Goal: Download file/media

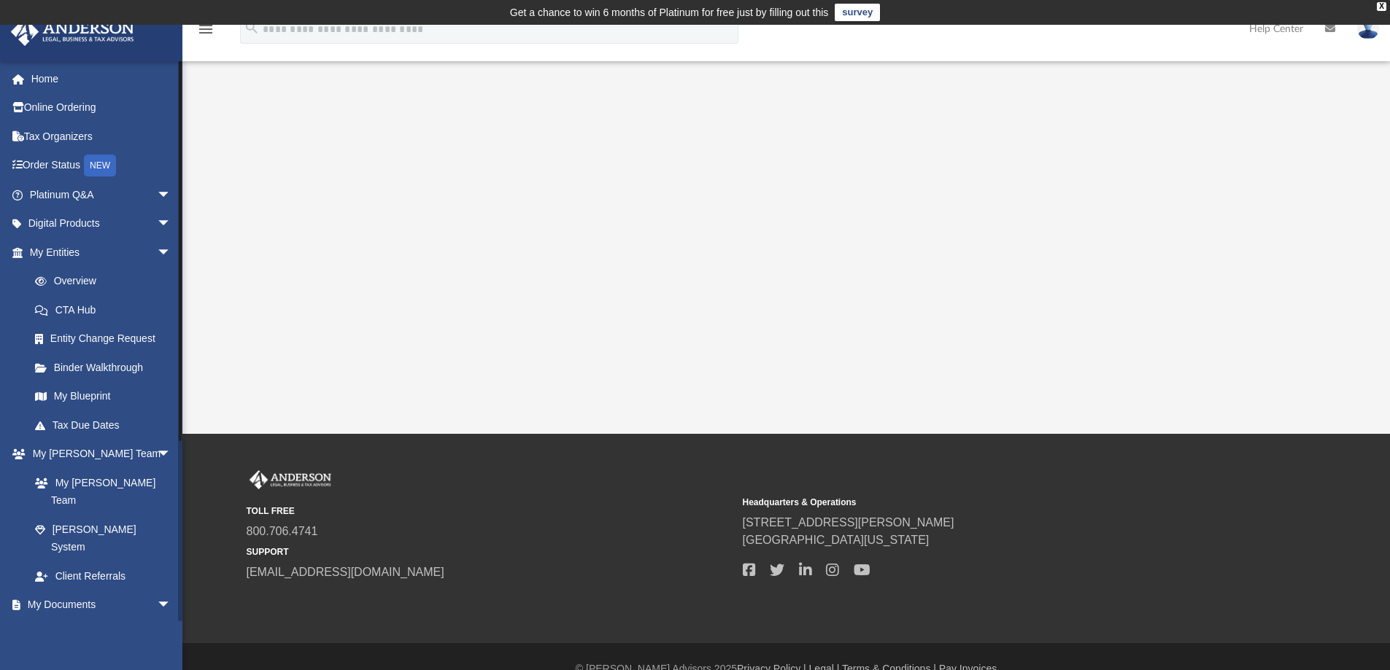
click at [53, 619] on link "Box" at bounding box center [106, 633] width 173 height 29
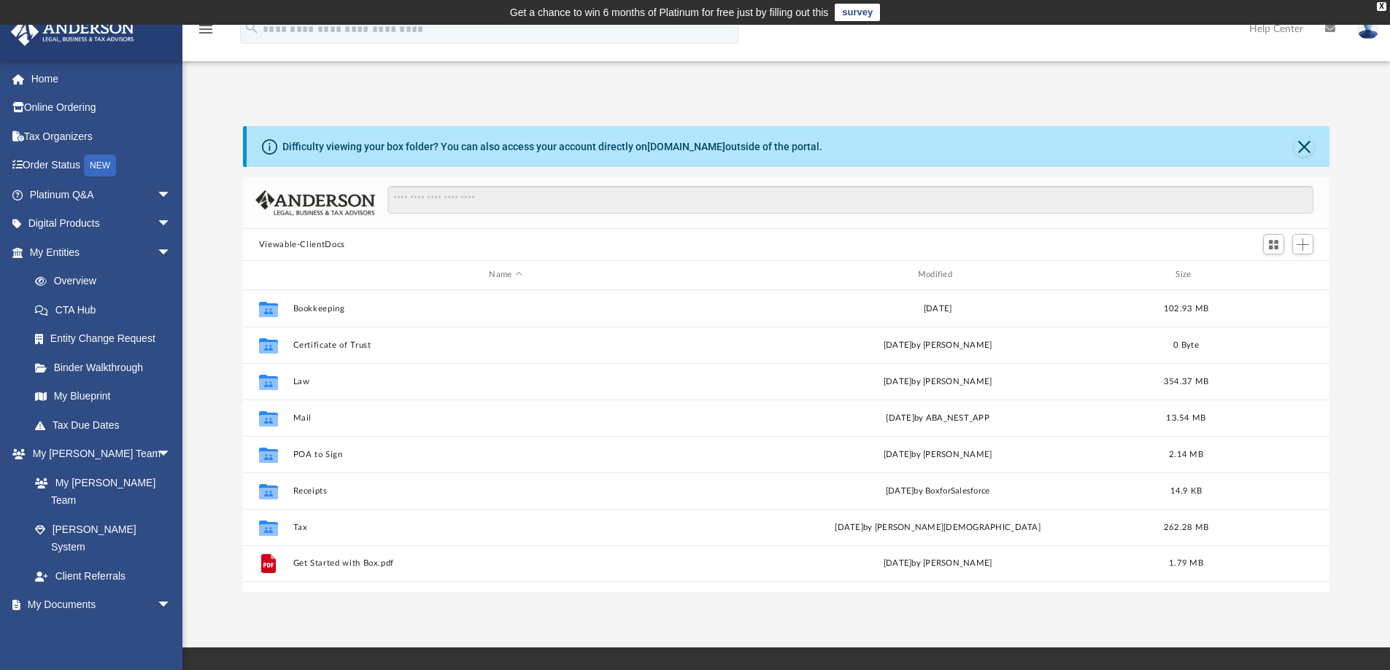
scroll to position [321, 1075]
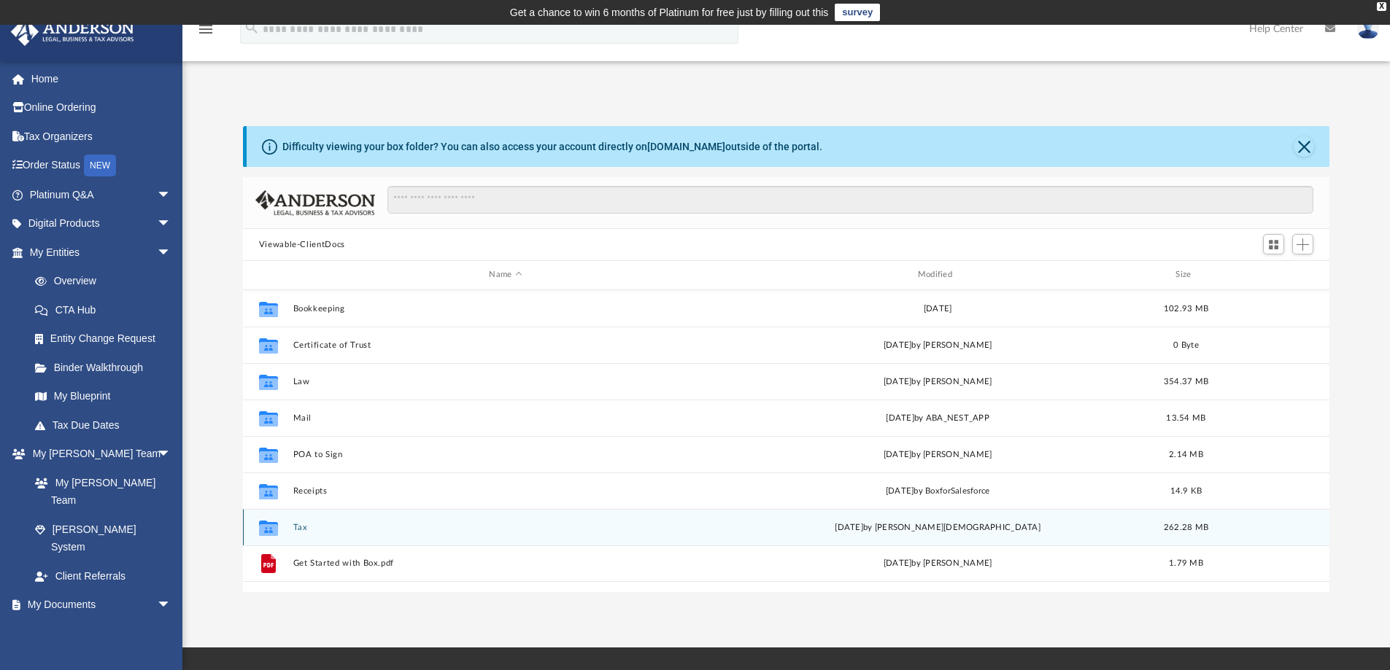
click at [295, 529] on button "Tax" at bounding box center [505, 527] width 425 height 9
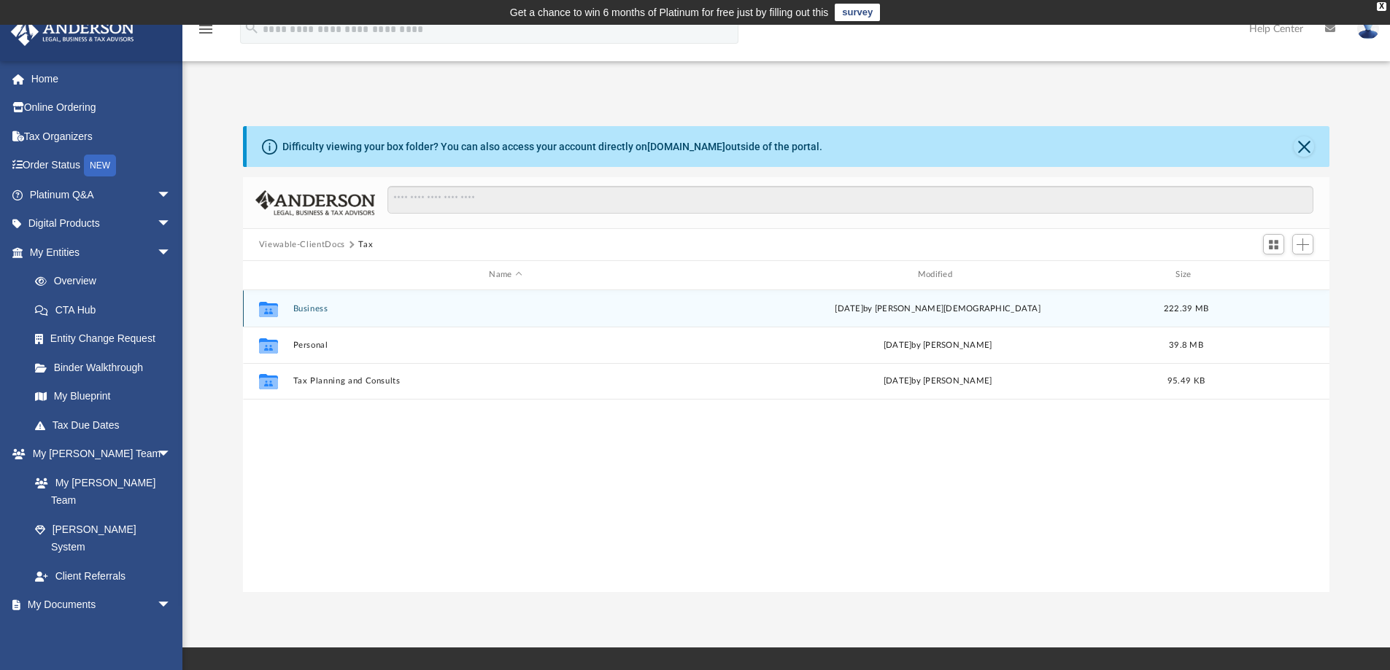
click at [305, 306] on button "Business" at bounding box center [505, 308] width 425 height 9
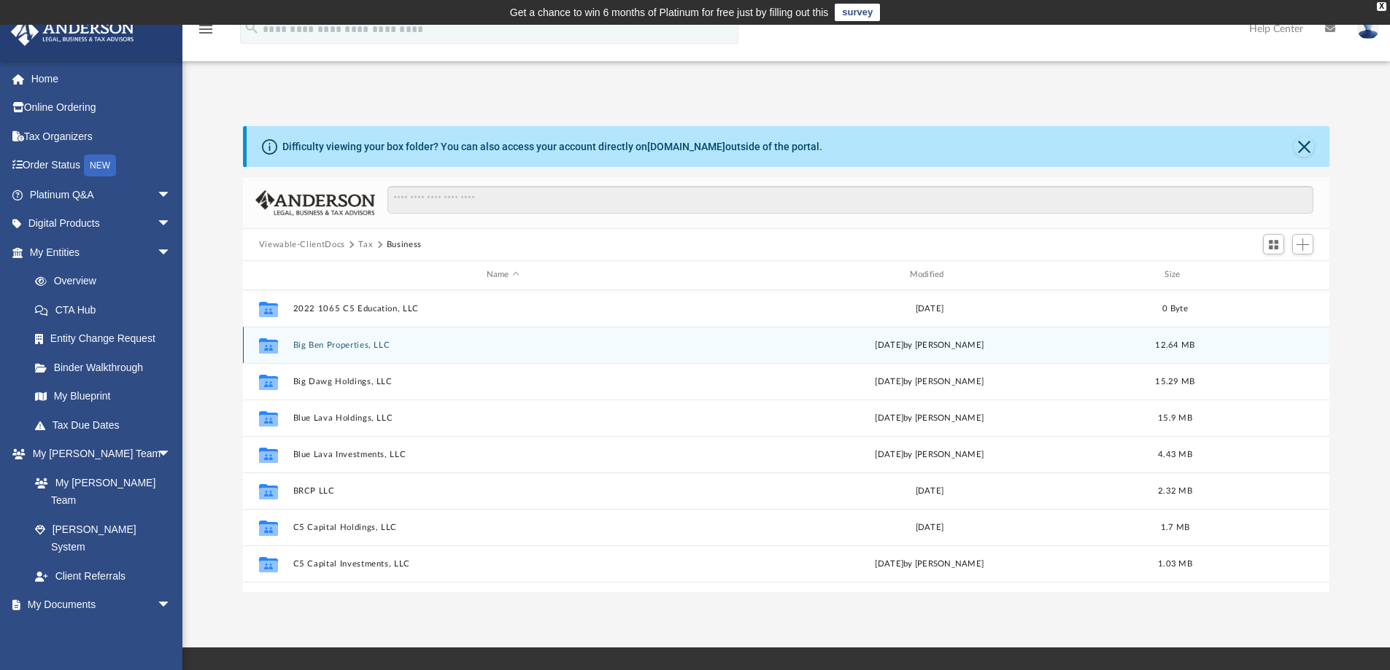
click at [367, 344] on button "Big Ben Properties, LLC" at bounding box center [503, 345] width 420 height 9
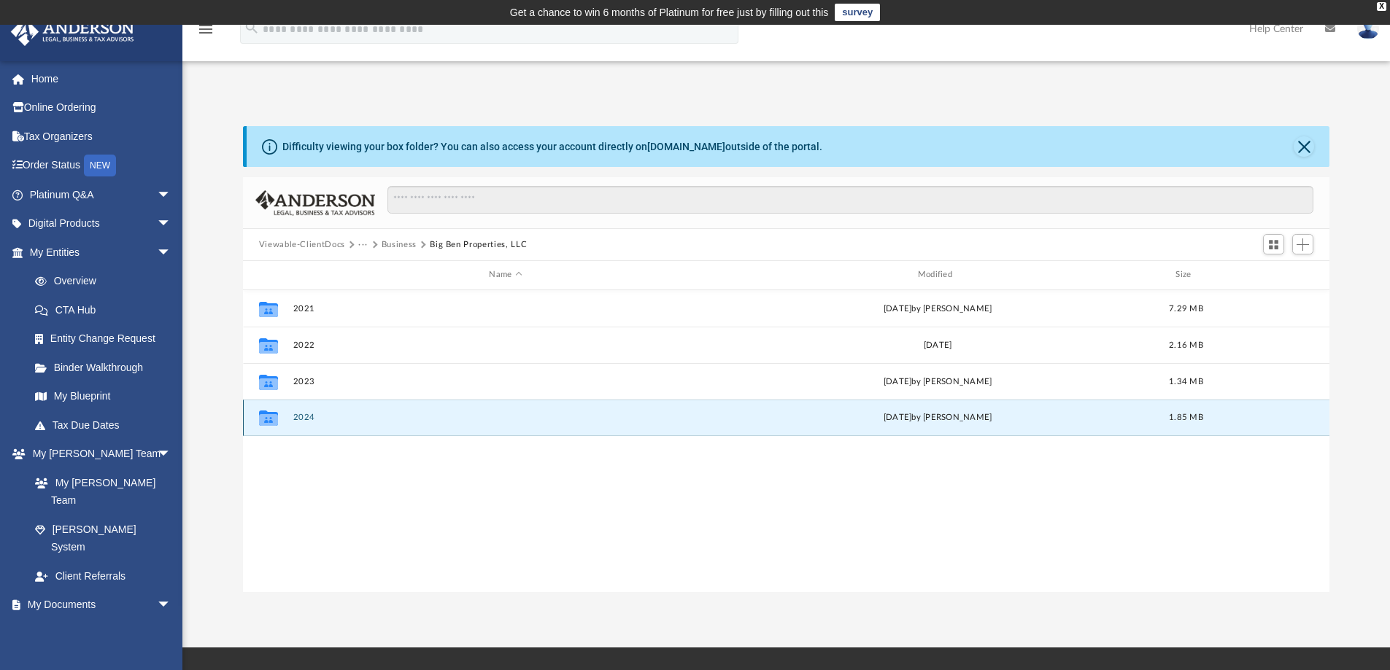
click at [306, 417] on button "2024" at bounding box center [505, 417] width 425 height 9
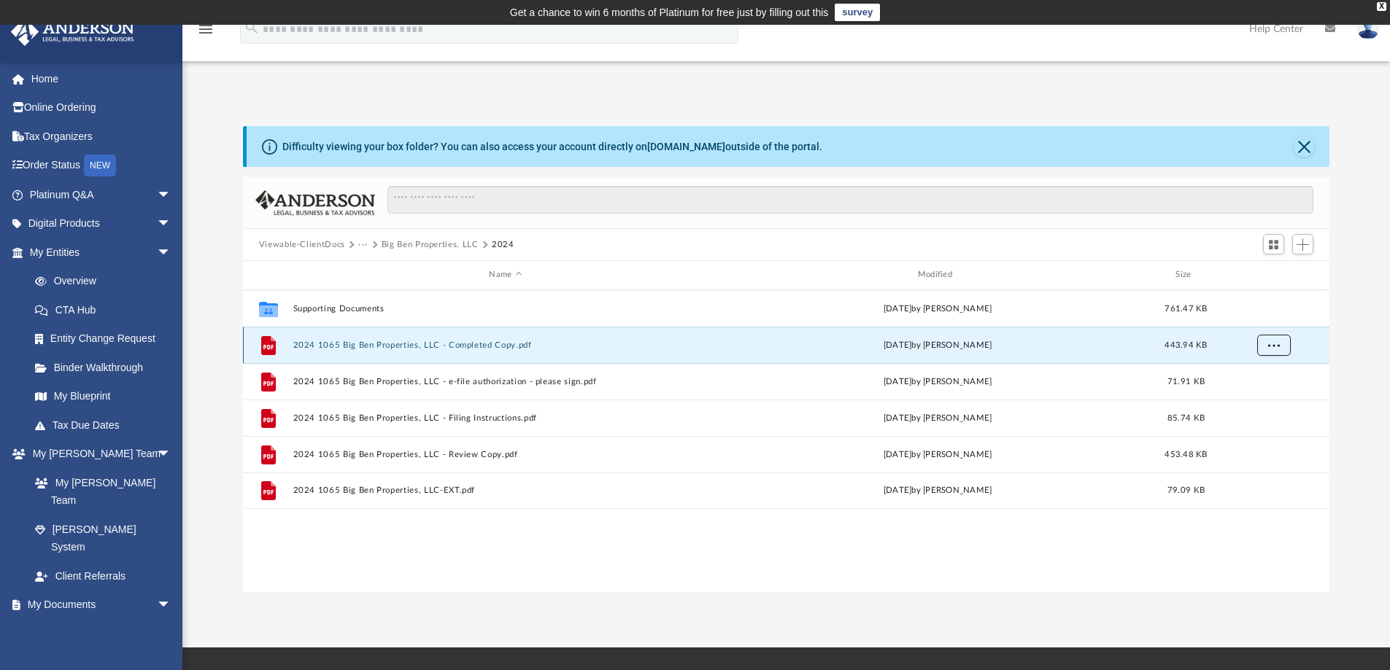
click at [1276, 349] on button "More options" at bounding box center [1273, 345] width 34 height 22
click at [1250, 398] on li "Download" at bounding box center [1260, 397] width 42 height 15
click at [365, 242] on button "···" at bounding box center [362, 245] width 9 height 13
click at [381, 293] on li "Business" at bounding box center [383, 292] width 35 height 15
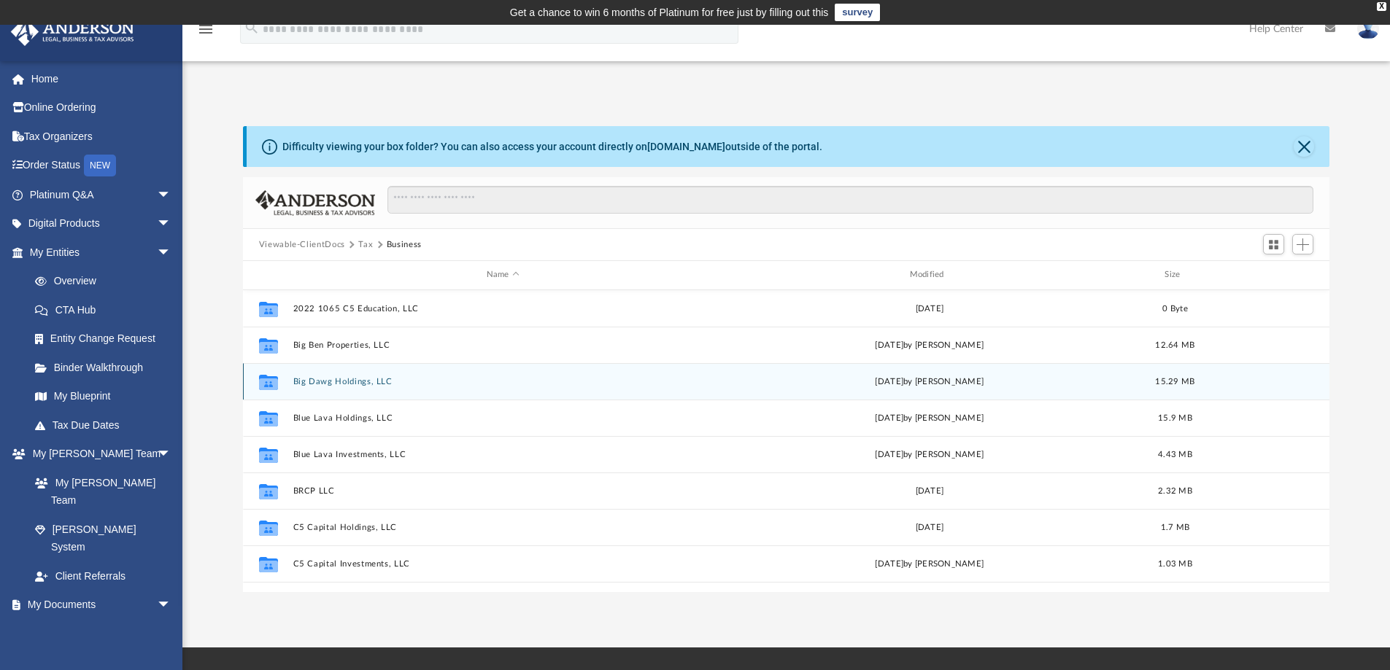
click at [342, 383] on button "Big Dawg Holdings, LLC" at bounding box center [503, 381] width 420 height 9
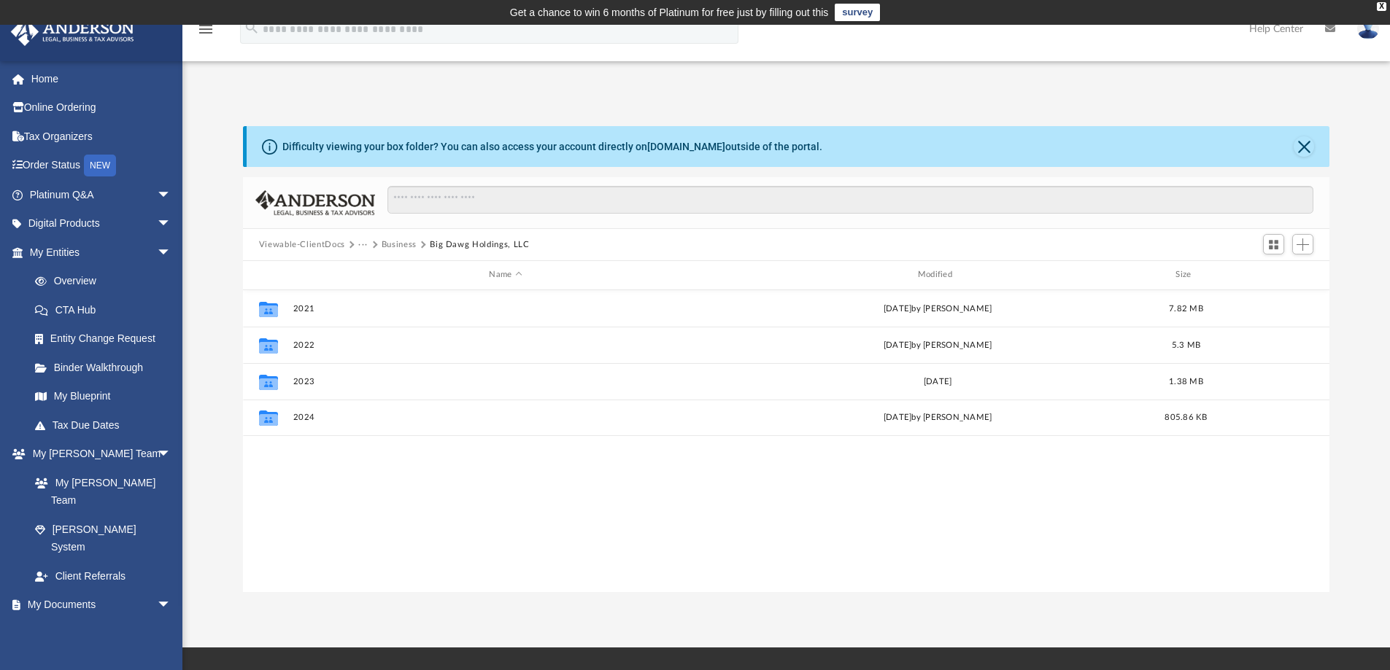
click at [395, 244] on button "Business" at bounding box center [399, 245] width 35 height 13
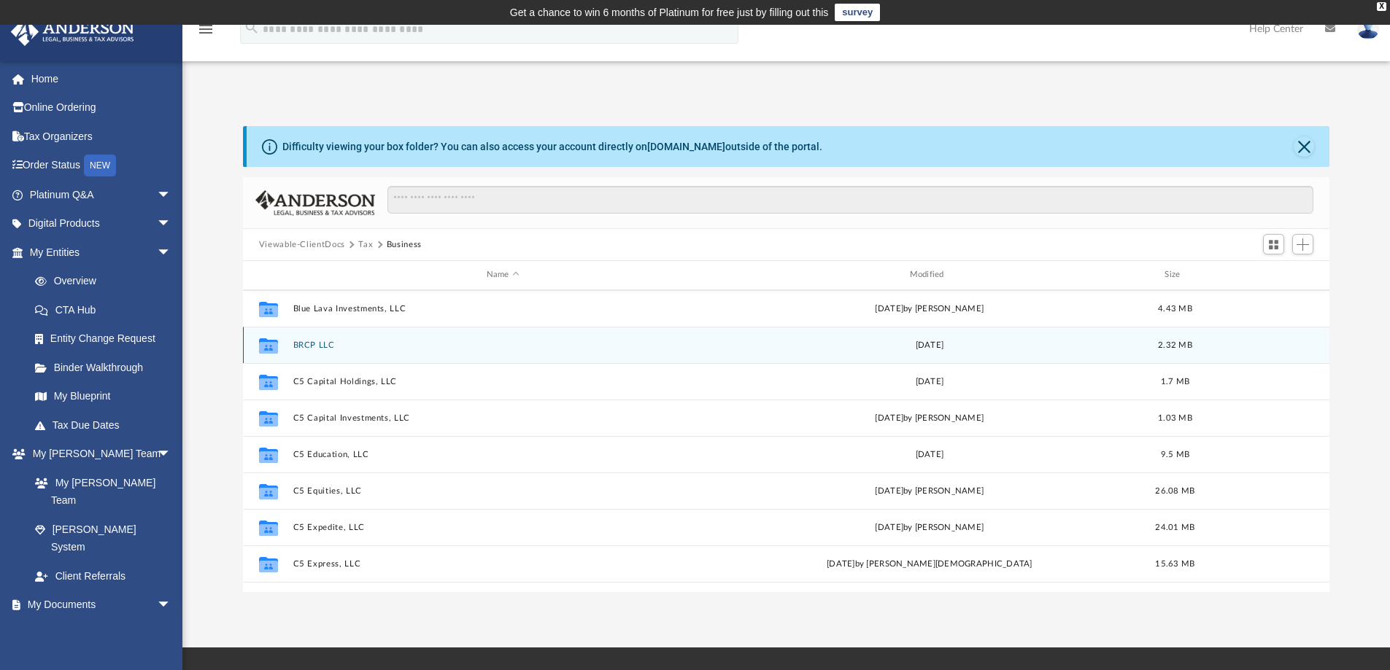
scroll to position [219, 0]
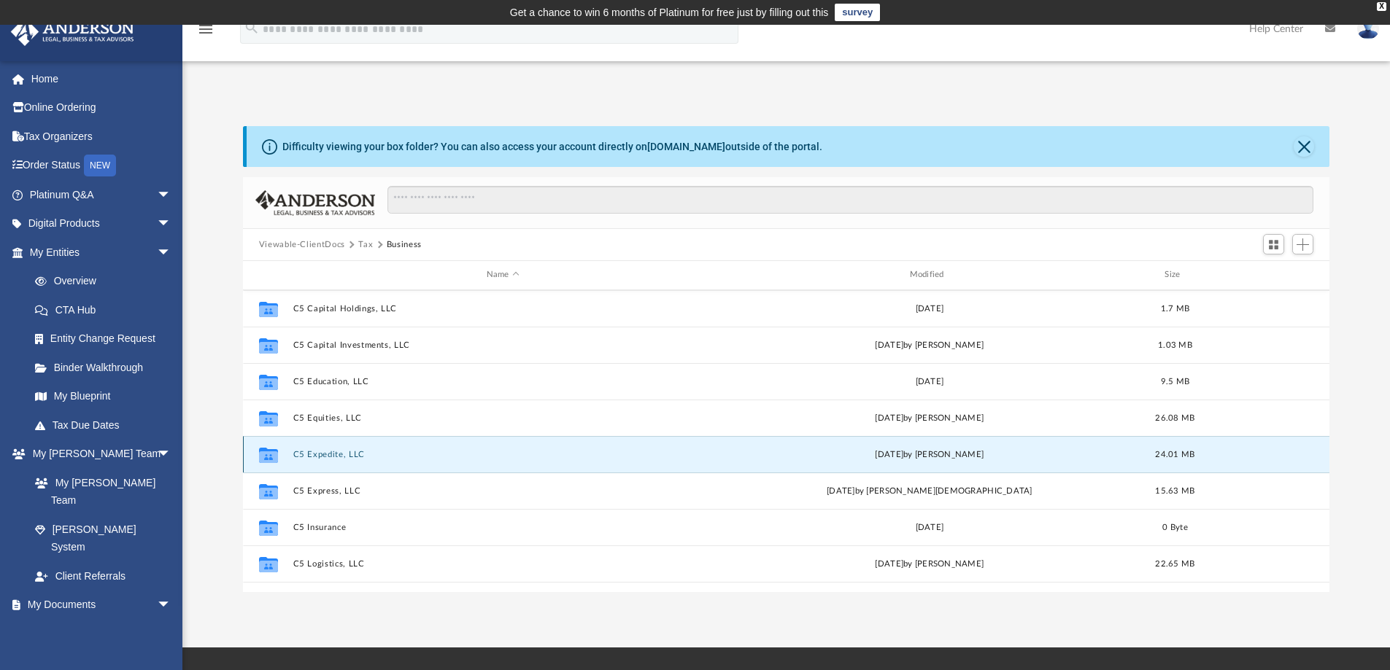
click at [328, 454] on button "C5 Expedite, LLC" at bounding box center [503, 454] width 420 height 9
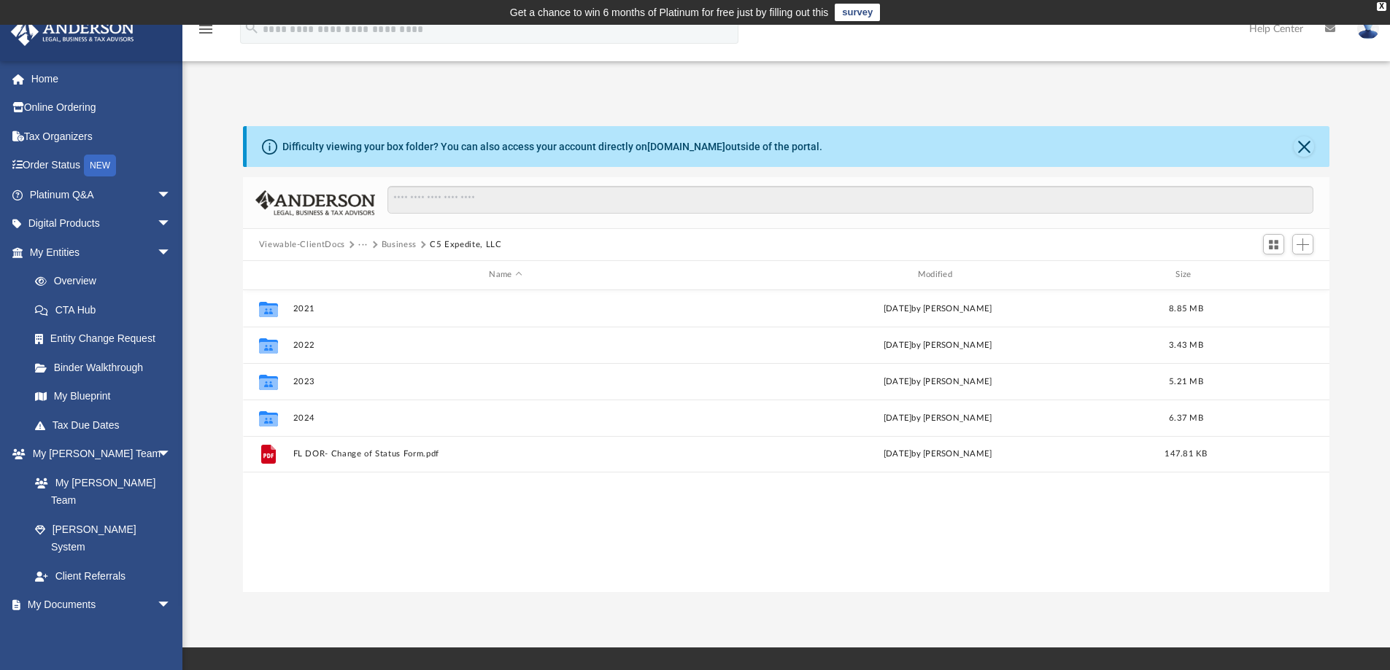
scroll to position [0, 0]
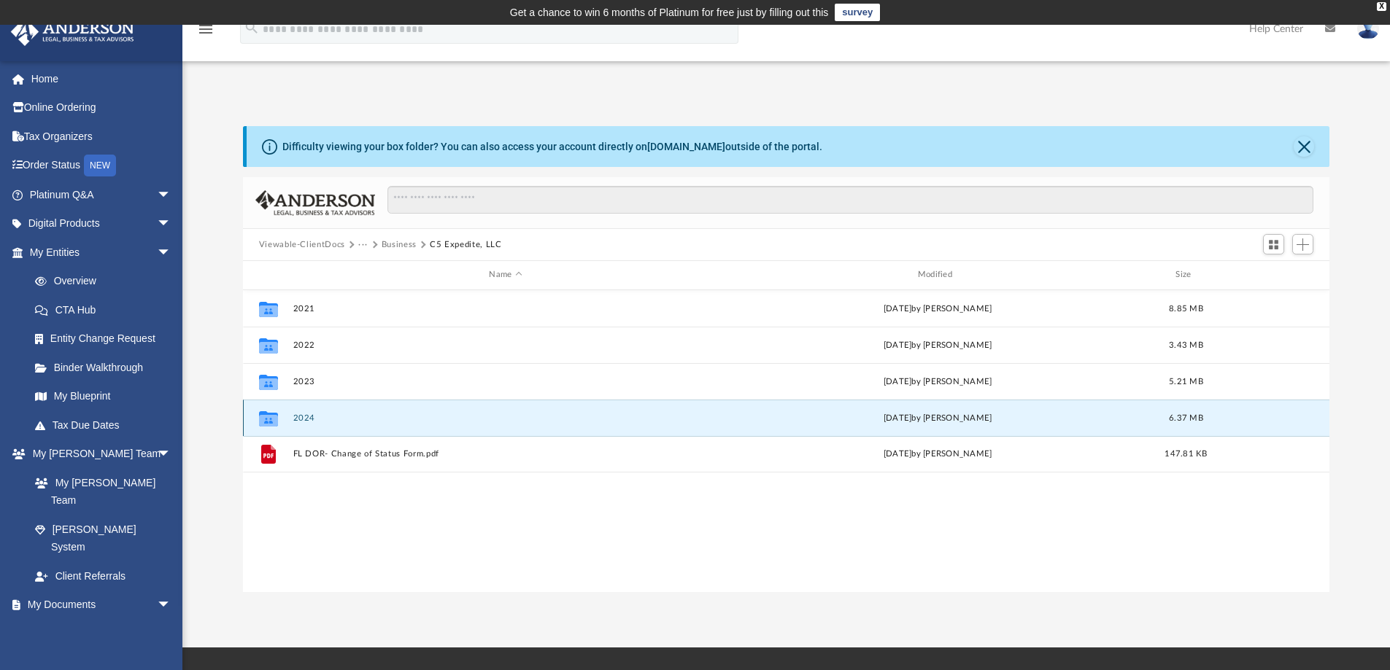
click at [303, 420] on button "2024" at bounding box center [505, 418] width 425 height 9
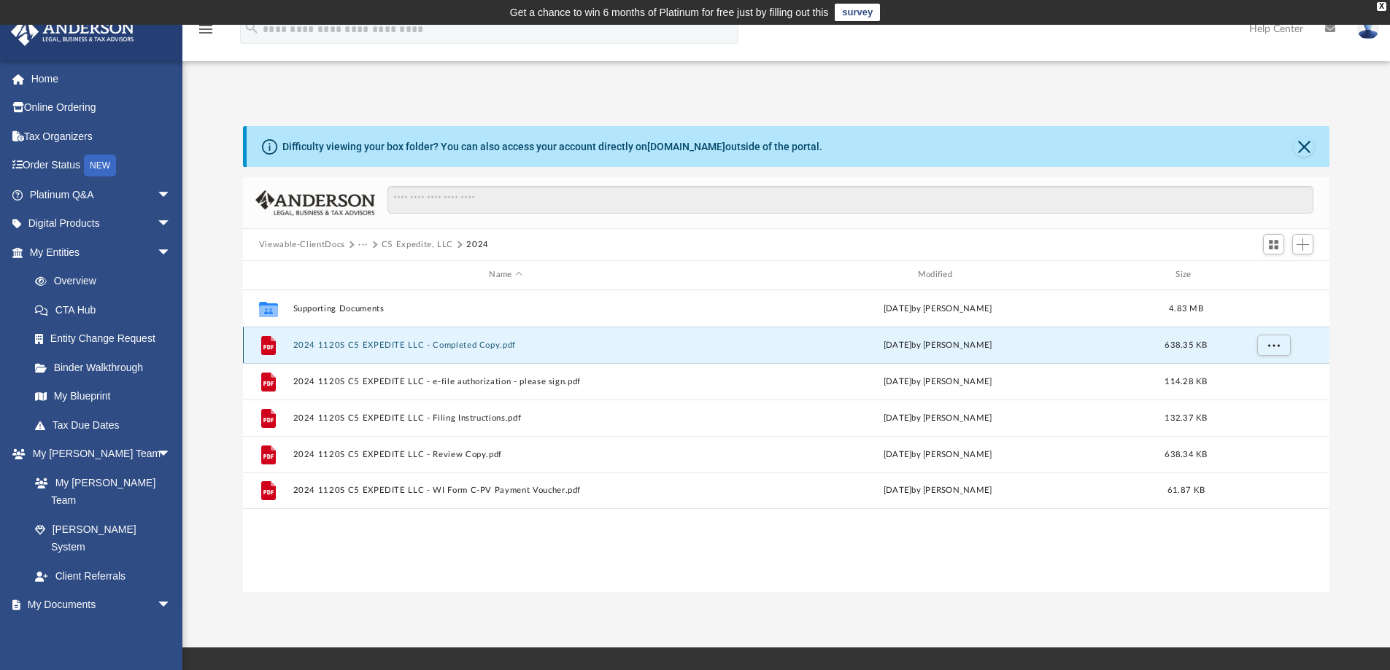
click at [462, 343] on button "2024 1120S C5 EXPEDITE LLC - Completed Copy.pdf" at bounding box center [505, 345] width 425 height 9
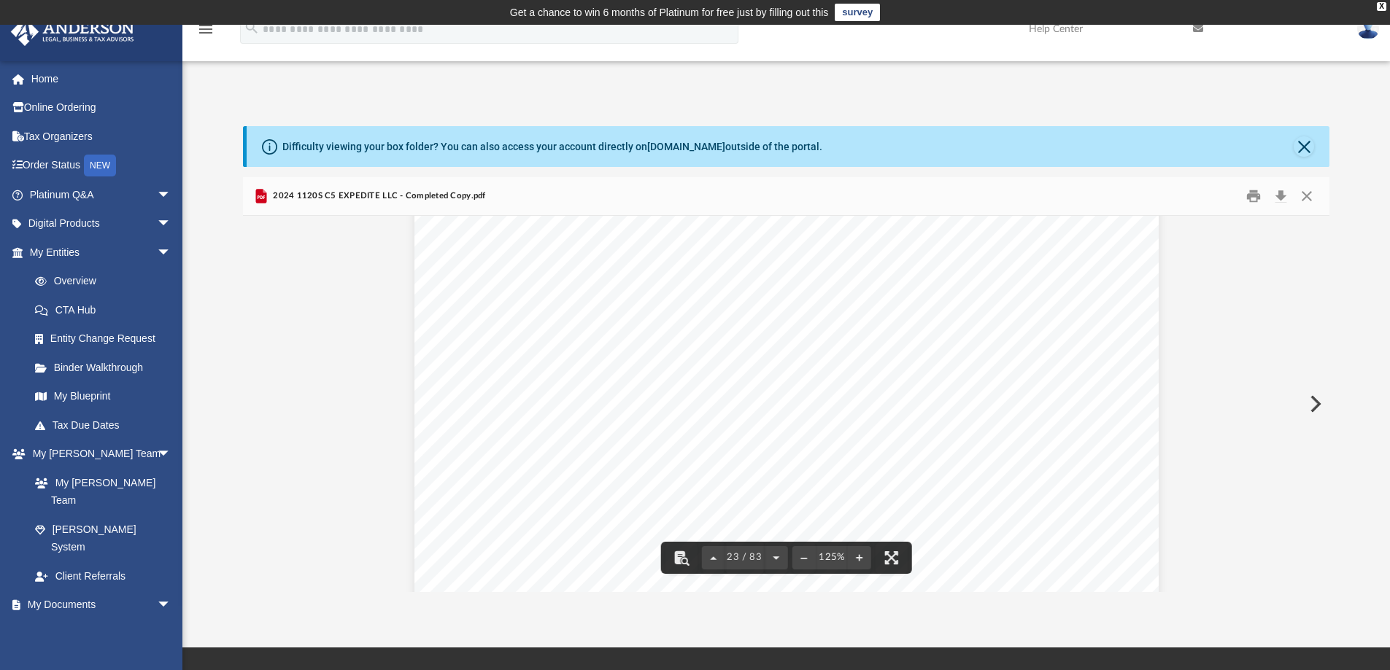
scroll to position [21885, 0]
click at [1311, 196] on button "Close" at bounding box center [1306, 196] width 26 height 23
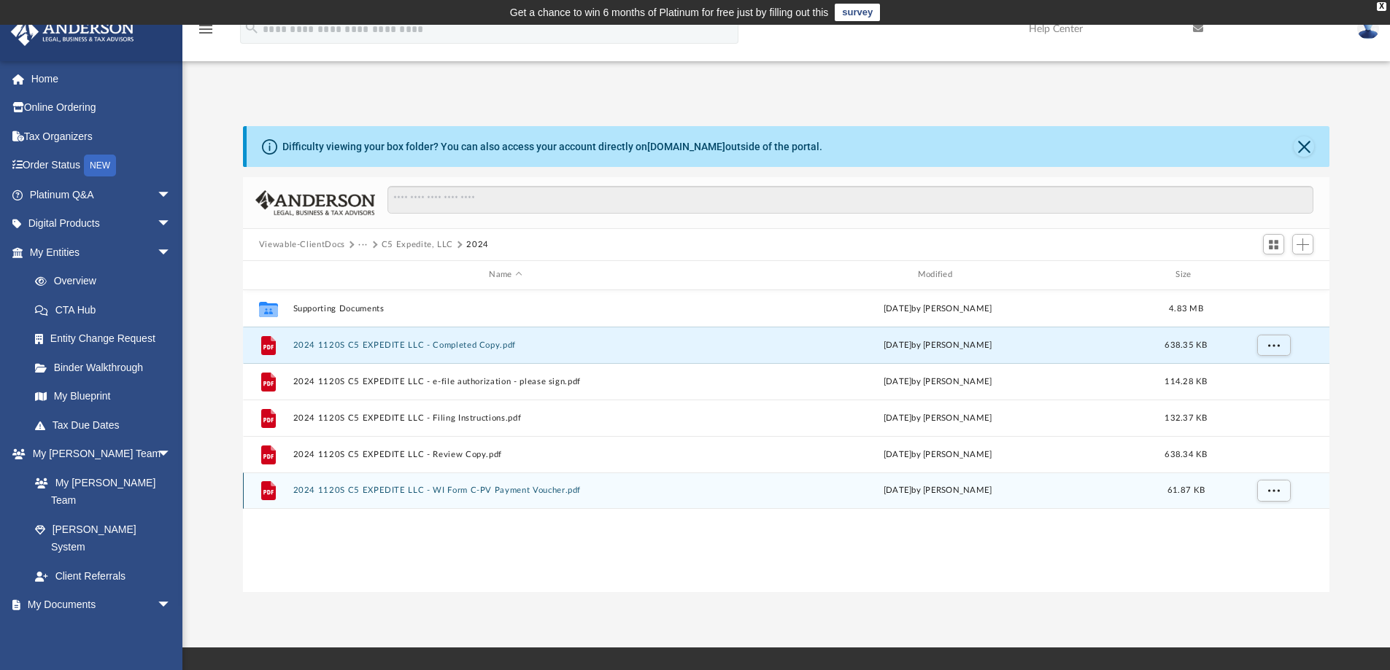
click at [474, 492] on button "2024 1120S C5 EXPEDITE LLC - WI Form C-PV Payment Voucher.pdf" at bounding box center [505, 490] width 425 height 9
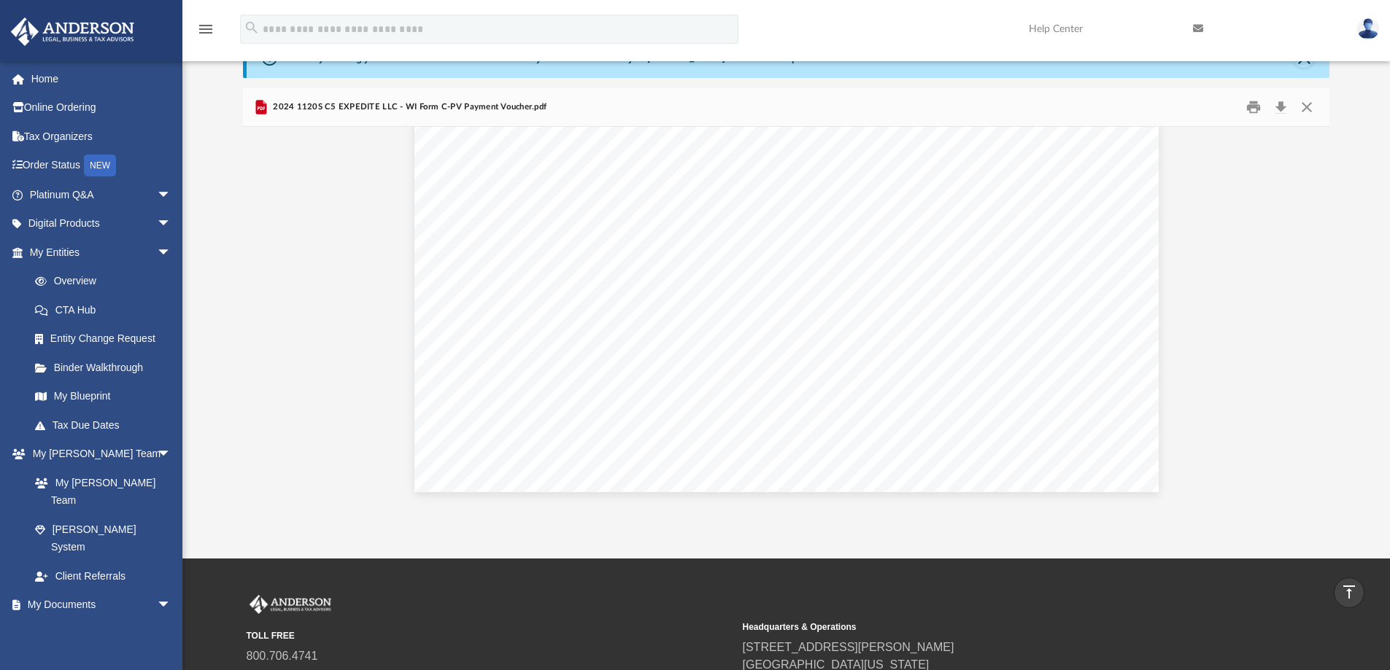
scroll to position [0, 0]
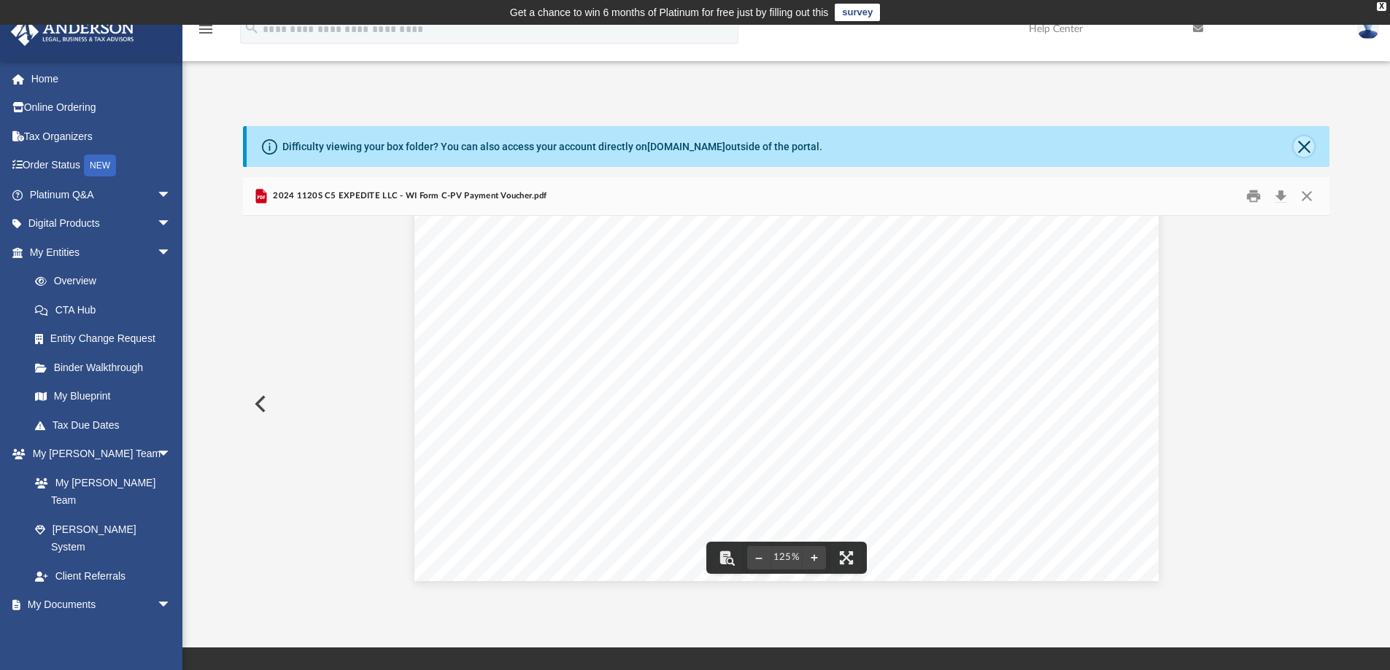
click at [1302, 147] on button "Close" at bounding box center [1303, 146] width 20 height 20
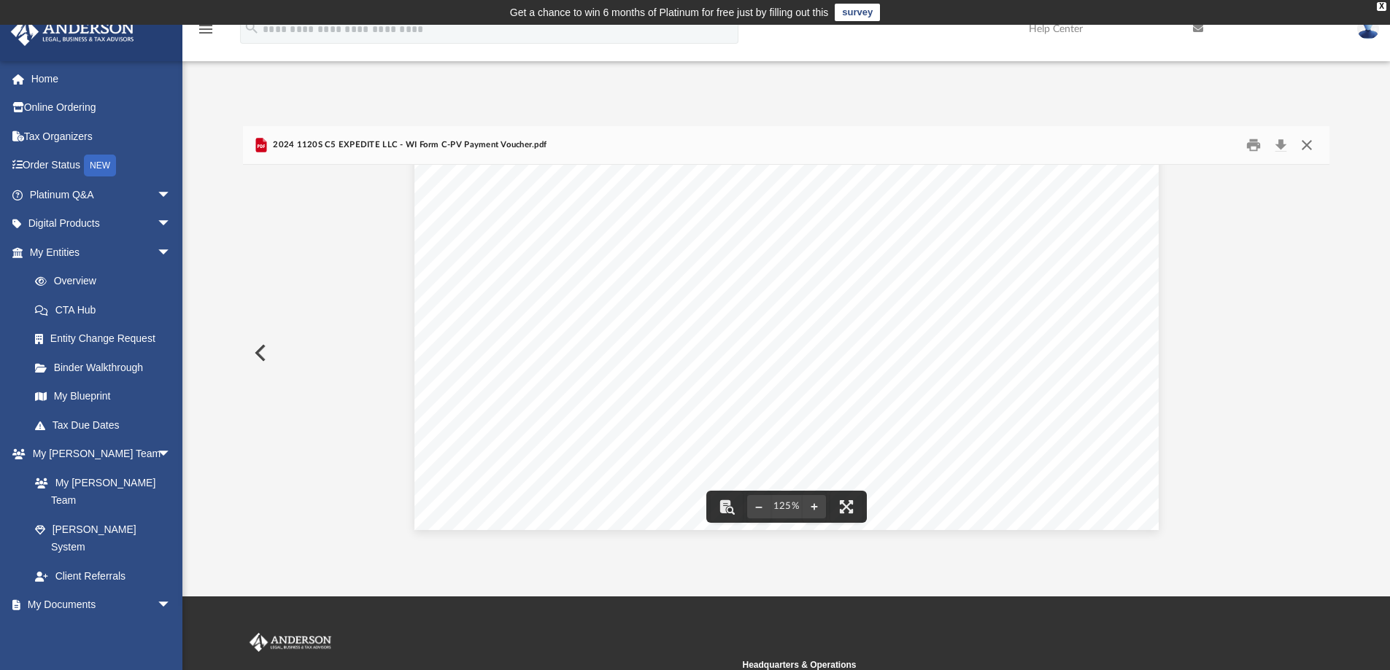
click at [1308, 144] on button "Close" at bounding box center [1306, 145] width 26 height 23
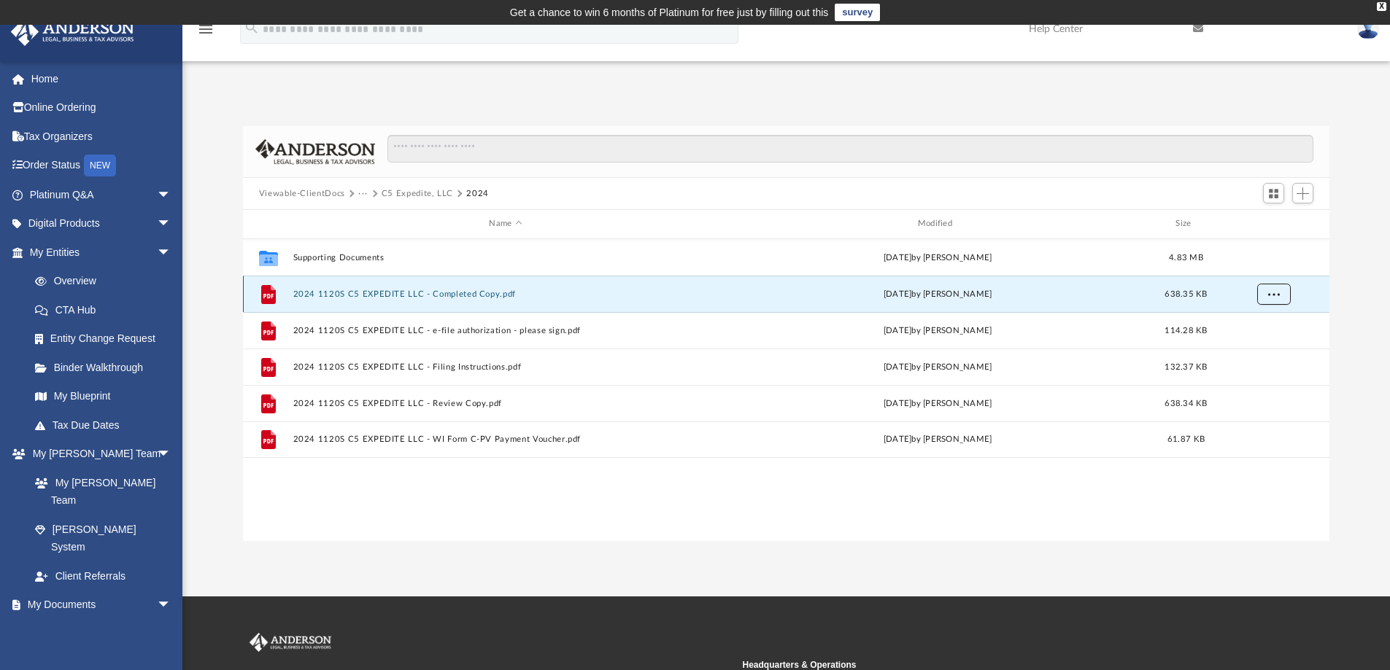
click at [1274, 298] on button "More options" at bounding box center [1273, 294] width 34 height 22
click at [1263, 347] on li "Download" at bounding box center [1260, 346] width 42 height 15
click at [358, 193] on button "···" at bounding box center [362, 193] width 9 height 13
click at [383, 239] on li "Business" at bounding box center [383, 241] width 35 height 15
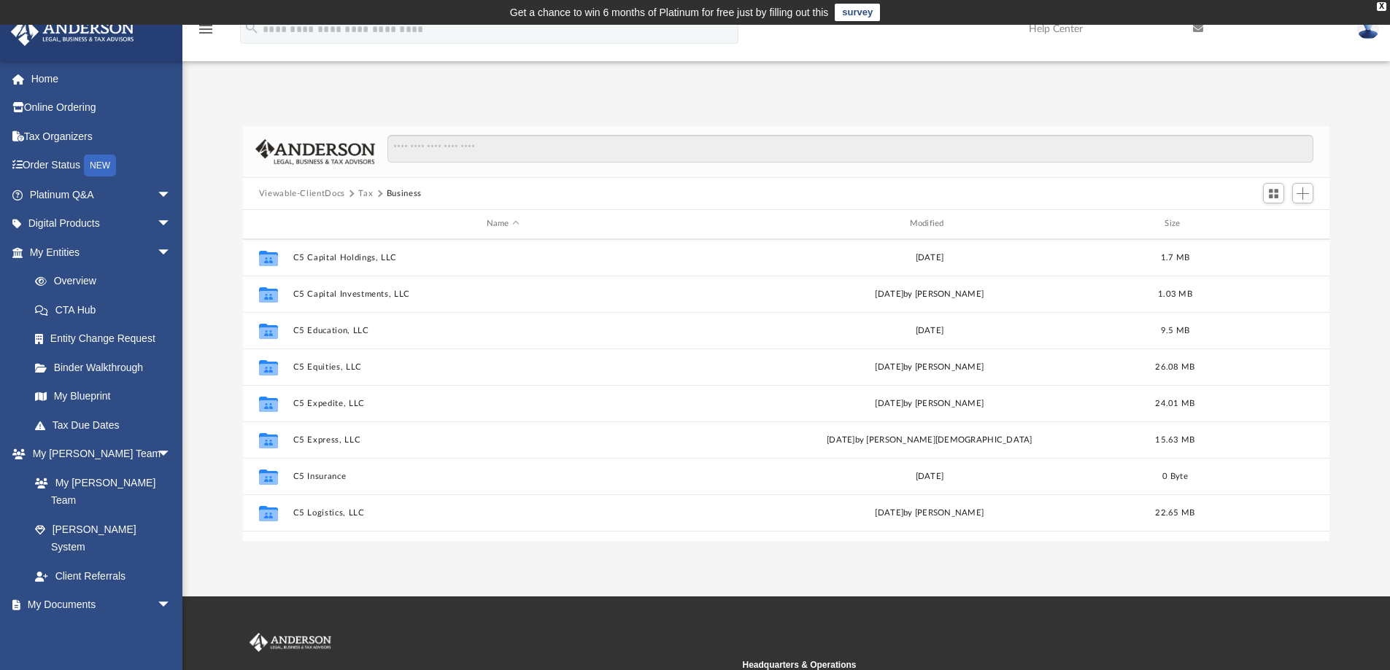
scroll to position [292, 0]
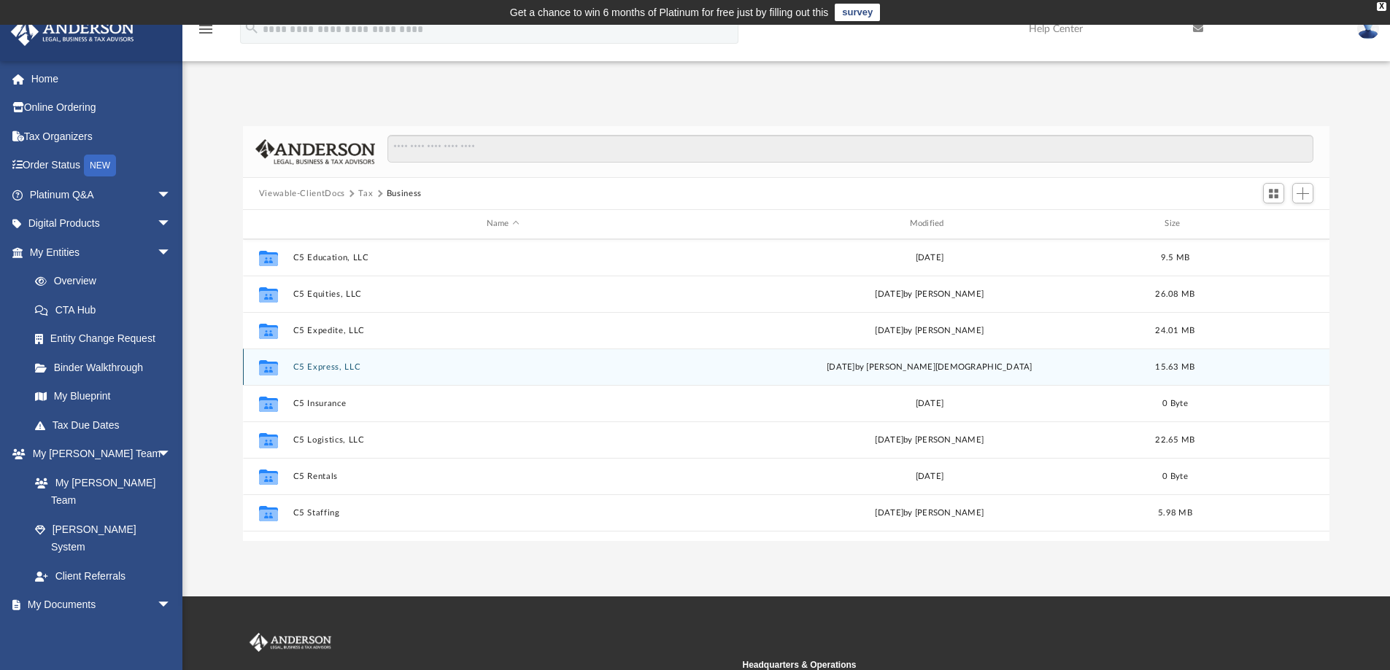
click at [341, 364] on button "C5 Express, LLC" at bounding box center [503, 367] width 420 height 9
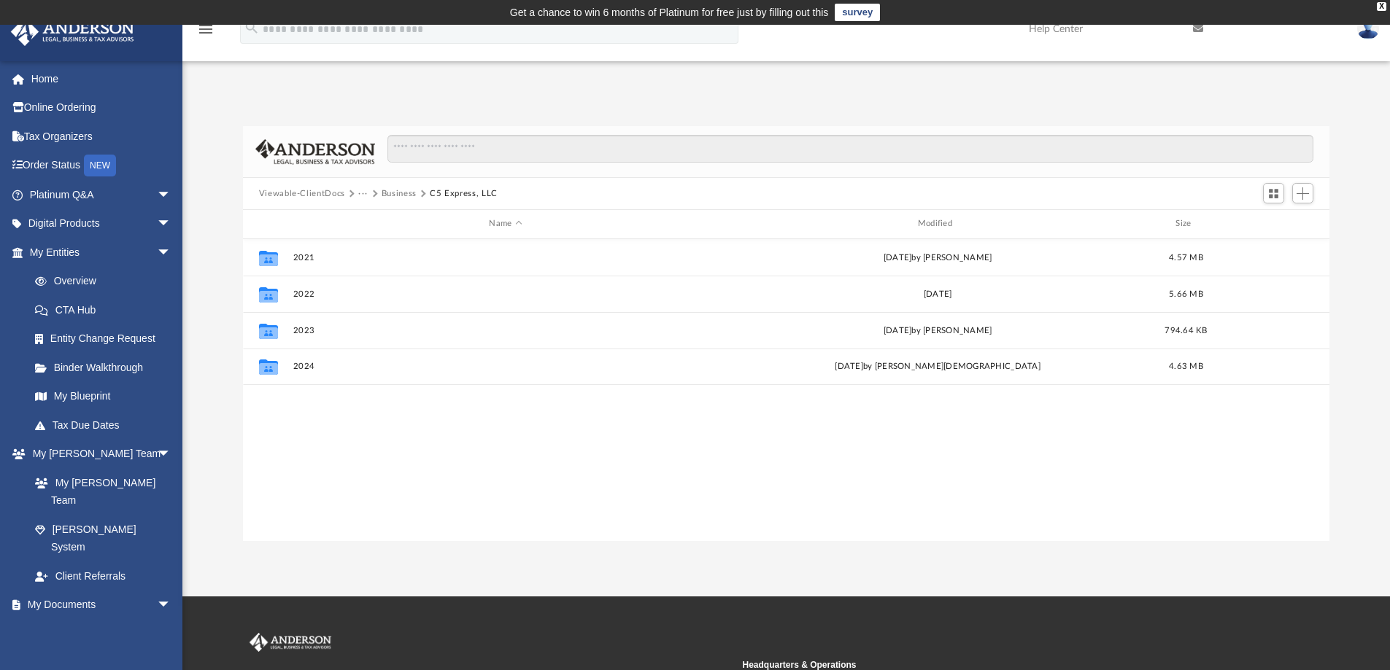
scroll to position [0, 0]
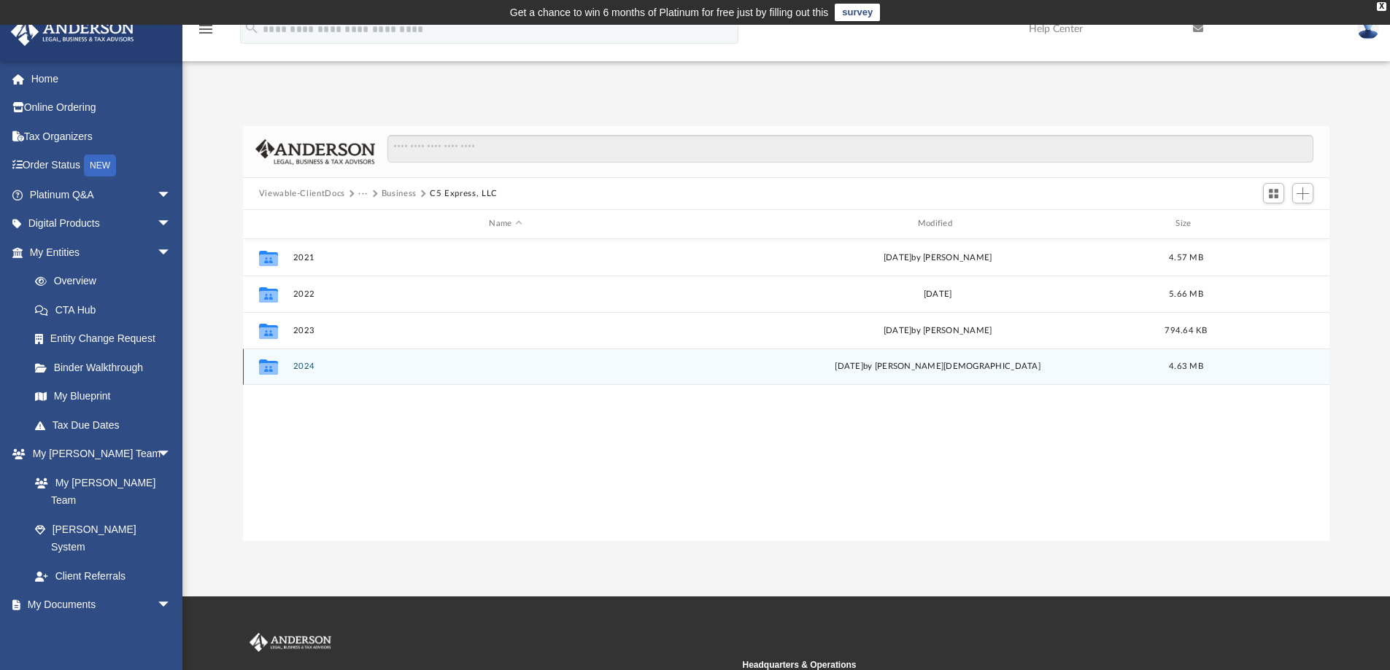
click at [311, 363] on button "2024" at bounding box center [505, 366] width 425 height 9
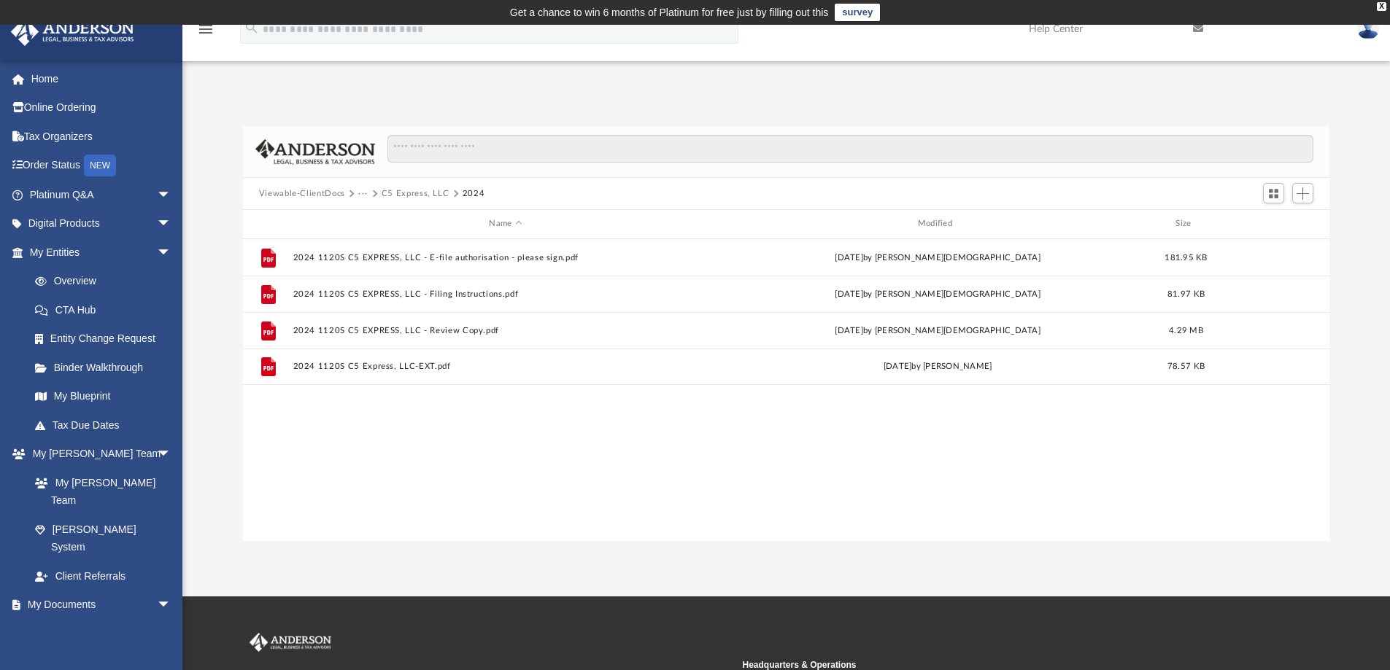
click at [363, 194] on button "···" at bounding box center [362, 193] width 9 height 13
click at [381, 239] on li "Business" at bounding box center [383, 241] width 35 height 15
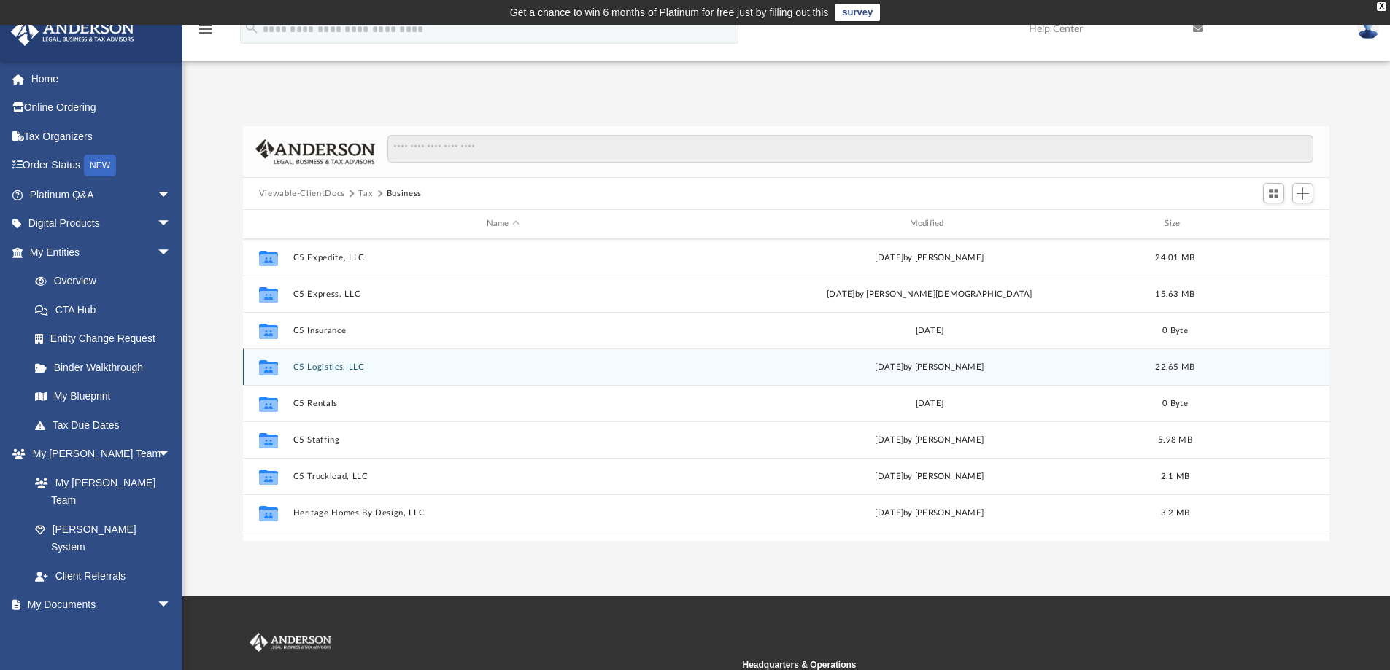
scroll to position [438, 0]
click at [328, 368] on button "C5 Staffing" at bounding box center [503, 367] width 420 height 9
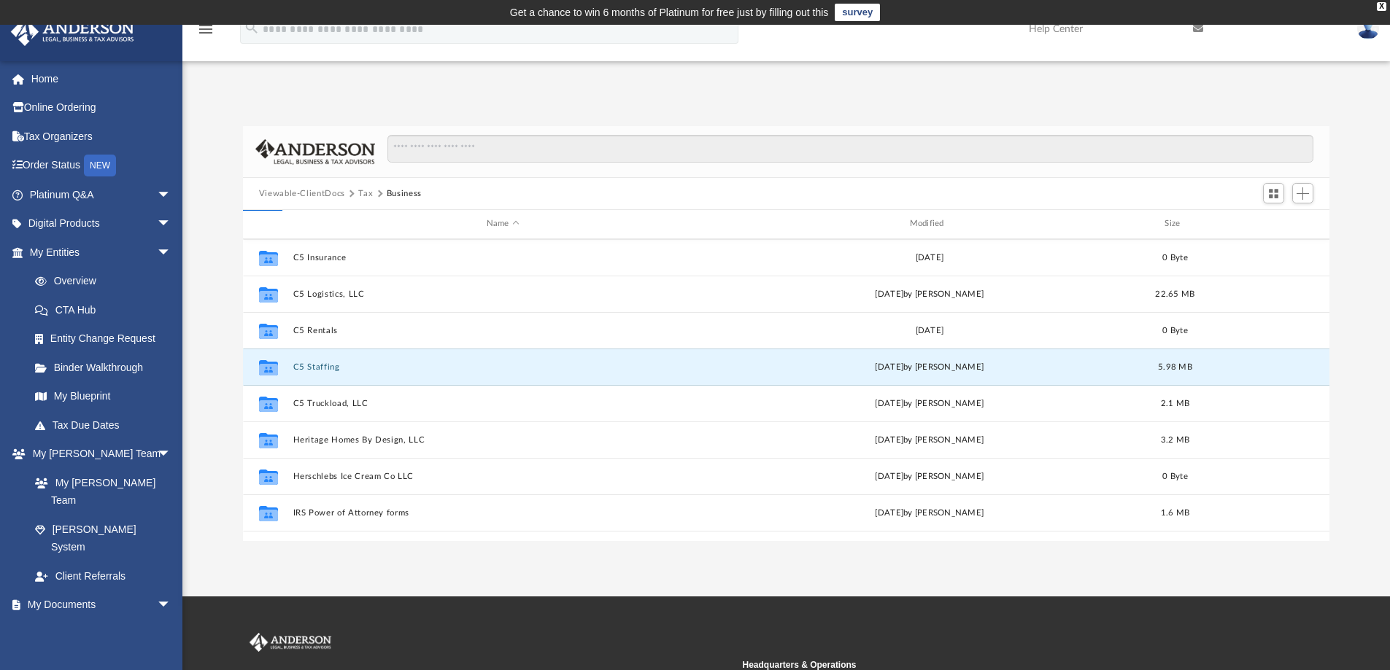
scroll to position [0, 0]
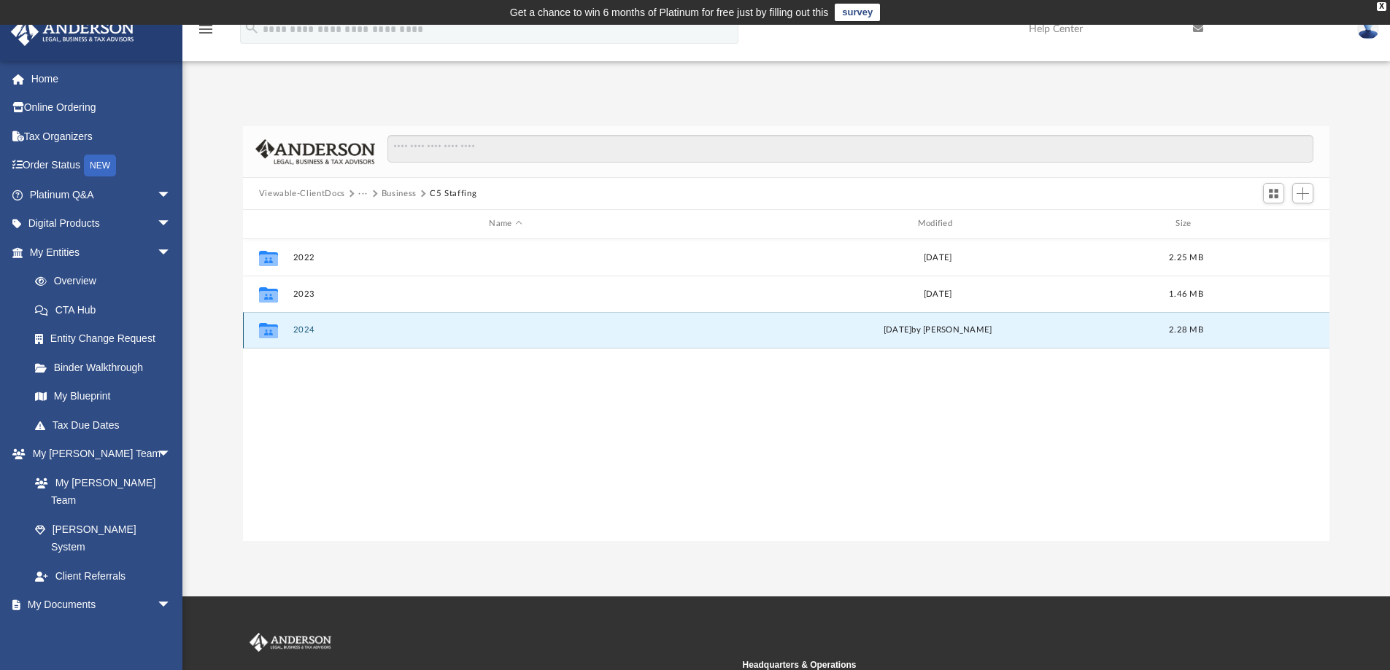
click at [301, 328] on button "2024" at bounding box center [505, 329] width 425 height 9
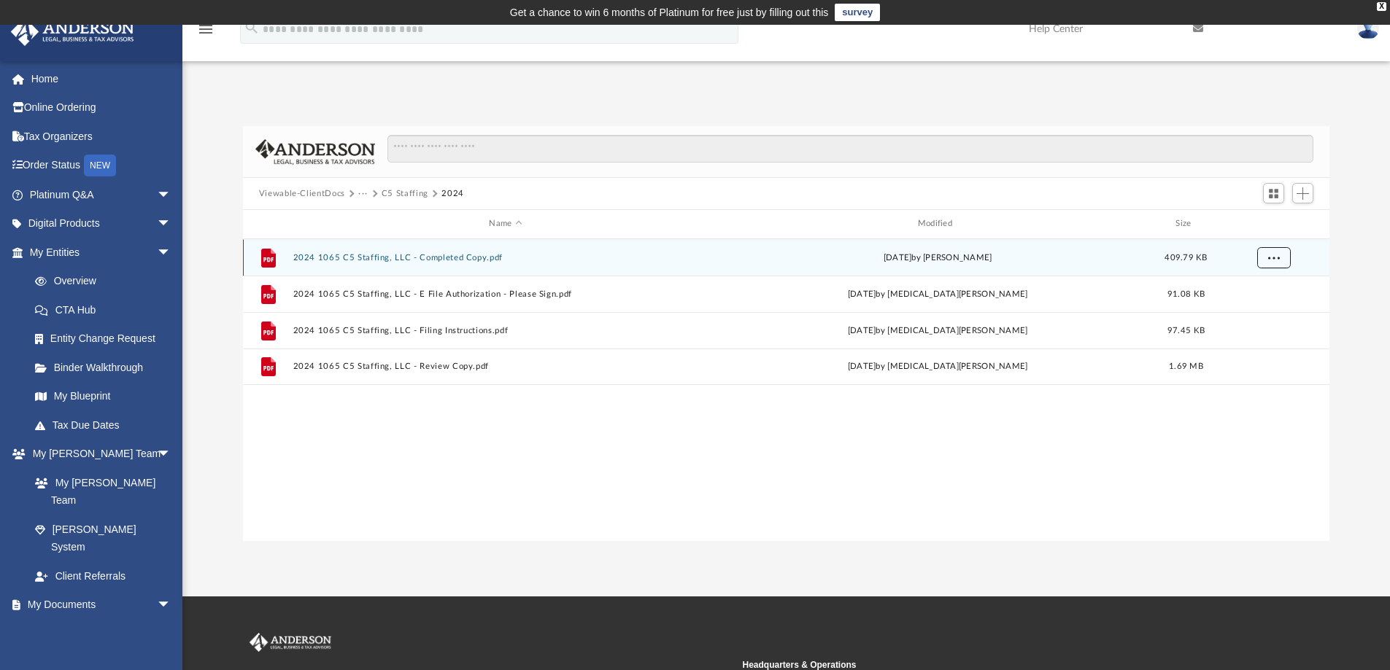
click at [1280, 258] on button "More options" at bounding box center [1273, 258] width 34 height 22
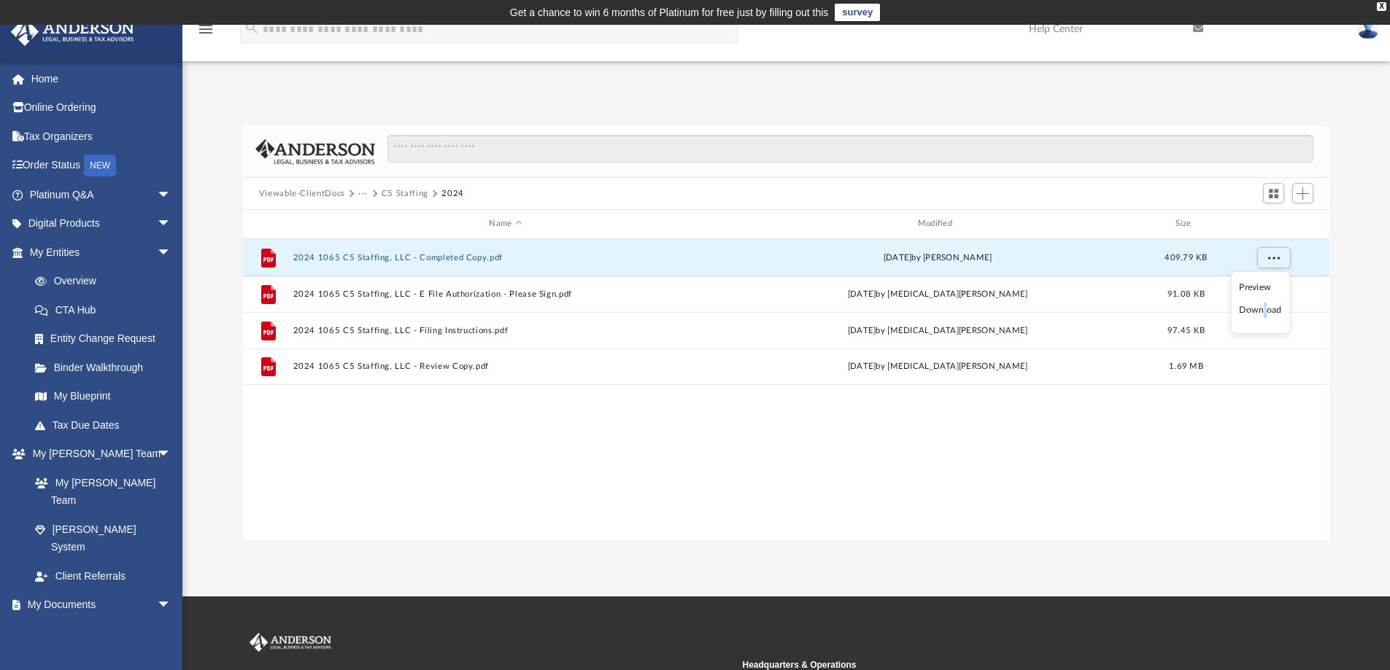
click at [1265, 309] on li "Download" at bounding box center [1260, 310] width 42 height 15
click at [366, 196] on button "···" at bounding box center [362, 193] width 9 height 13
click at [380, 241] on li "Business" at bounding box center [383, 241] width 35 height 15
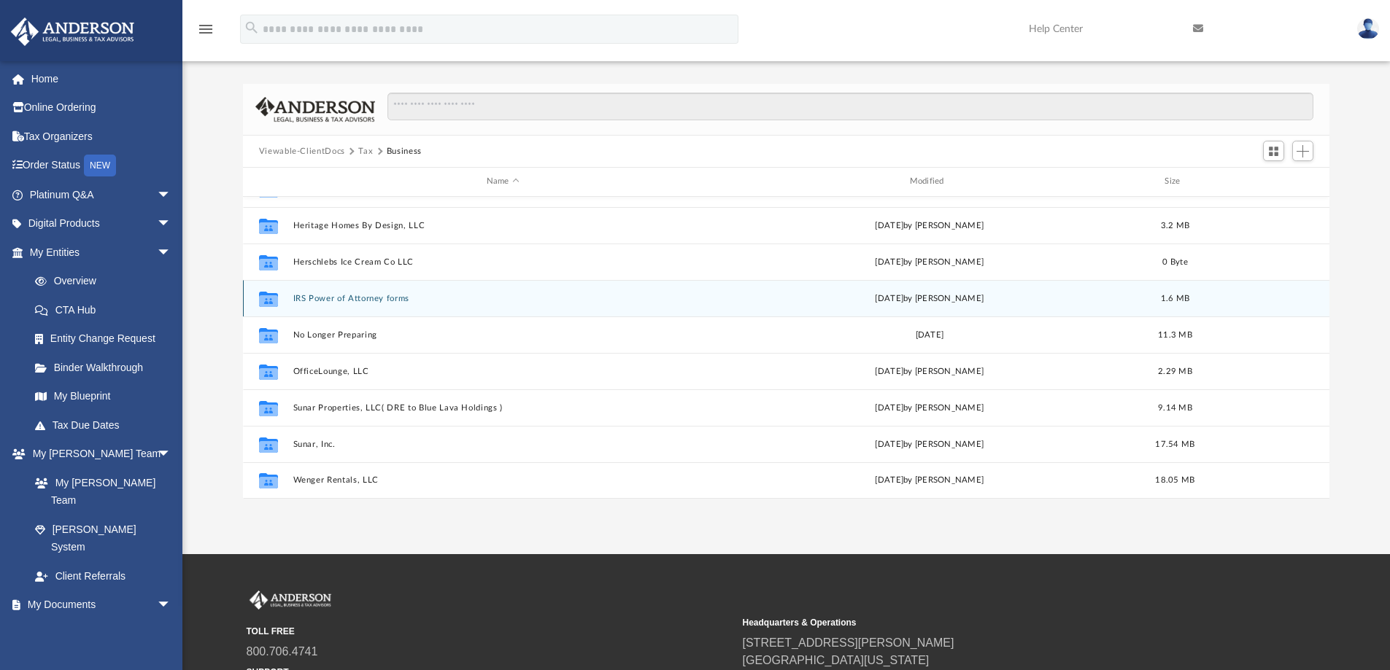
scroll to position [73, 0]
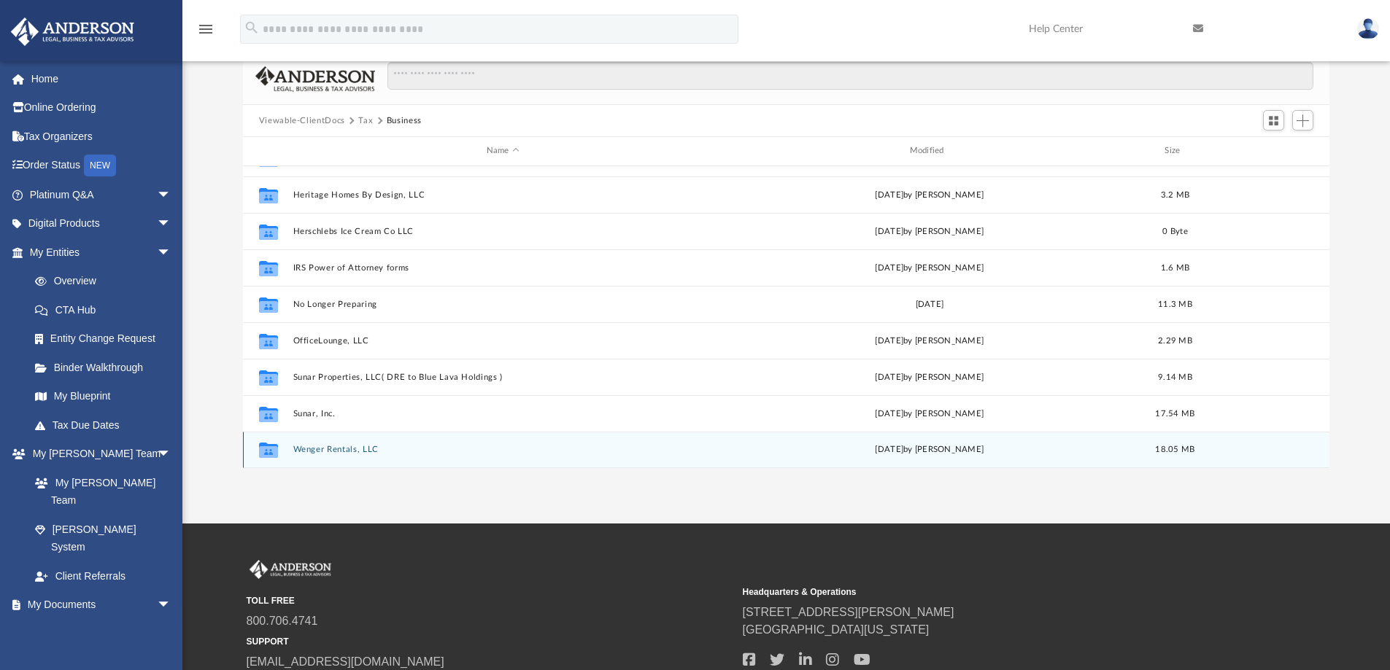
click at [351, 448] on button "Wenger Rentals, LLC" at bounding box center [503, 449] width 420 height 9
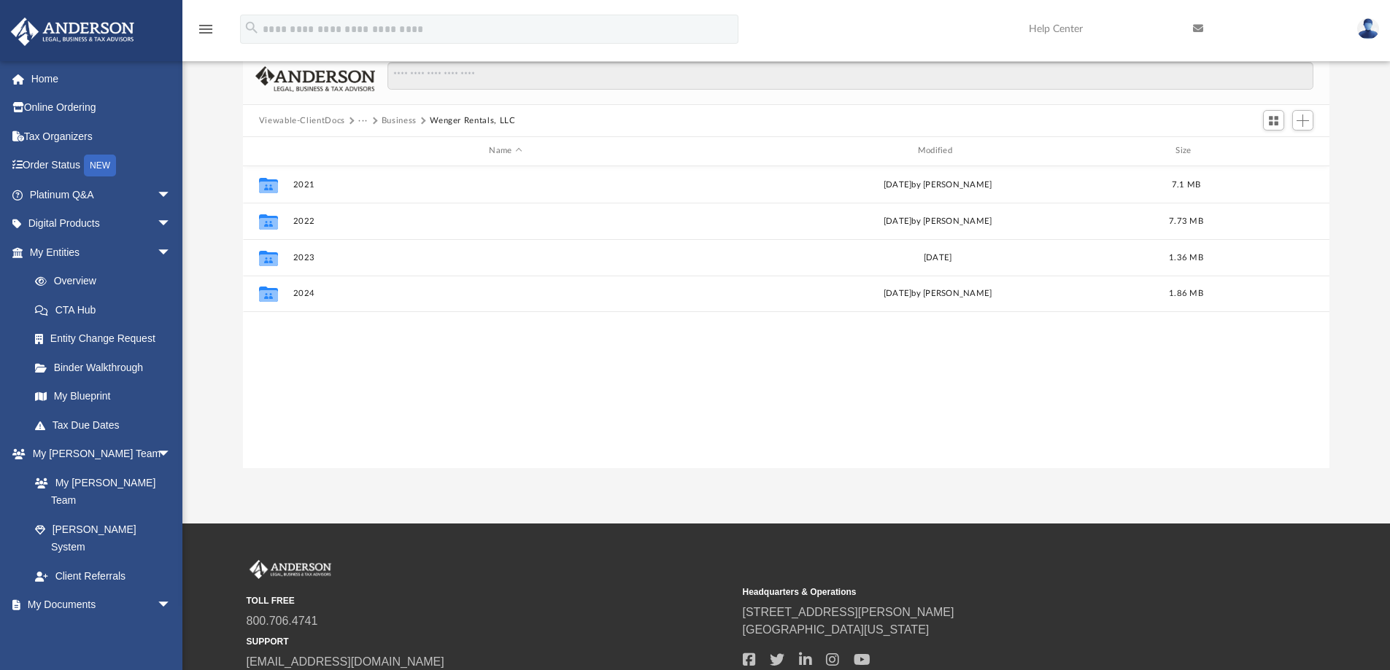
scroll to position [0, 0]
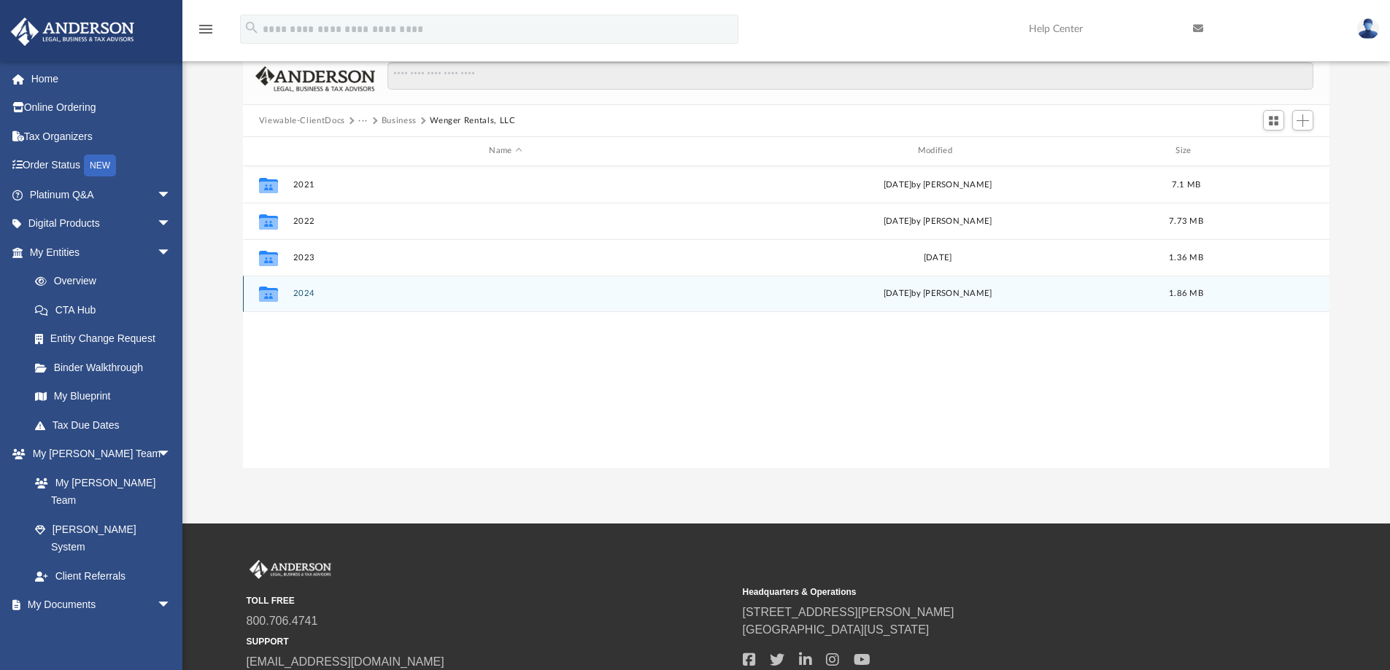
click at [303, 290] on button "2024" at bounding box center [505, 293] width 425 height 9
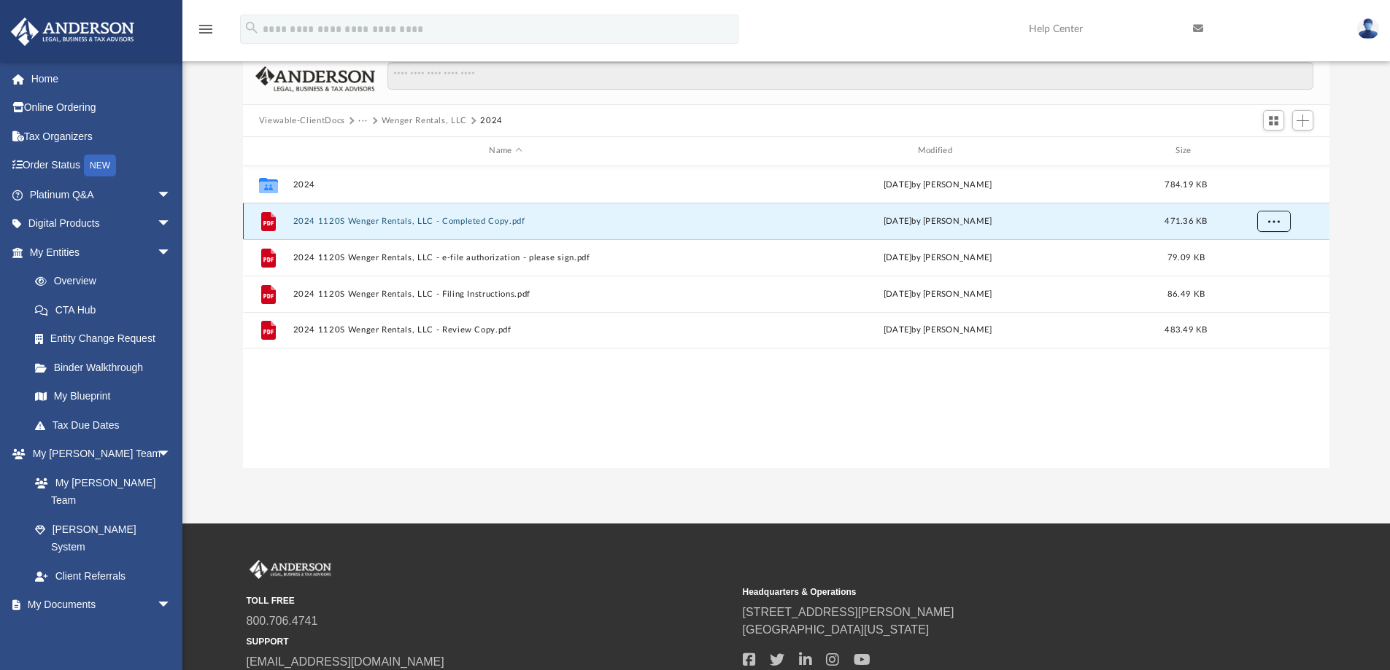
click at [1270, 225] on button "More options" at bounding box center [1273, 221] width 34 height 22
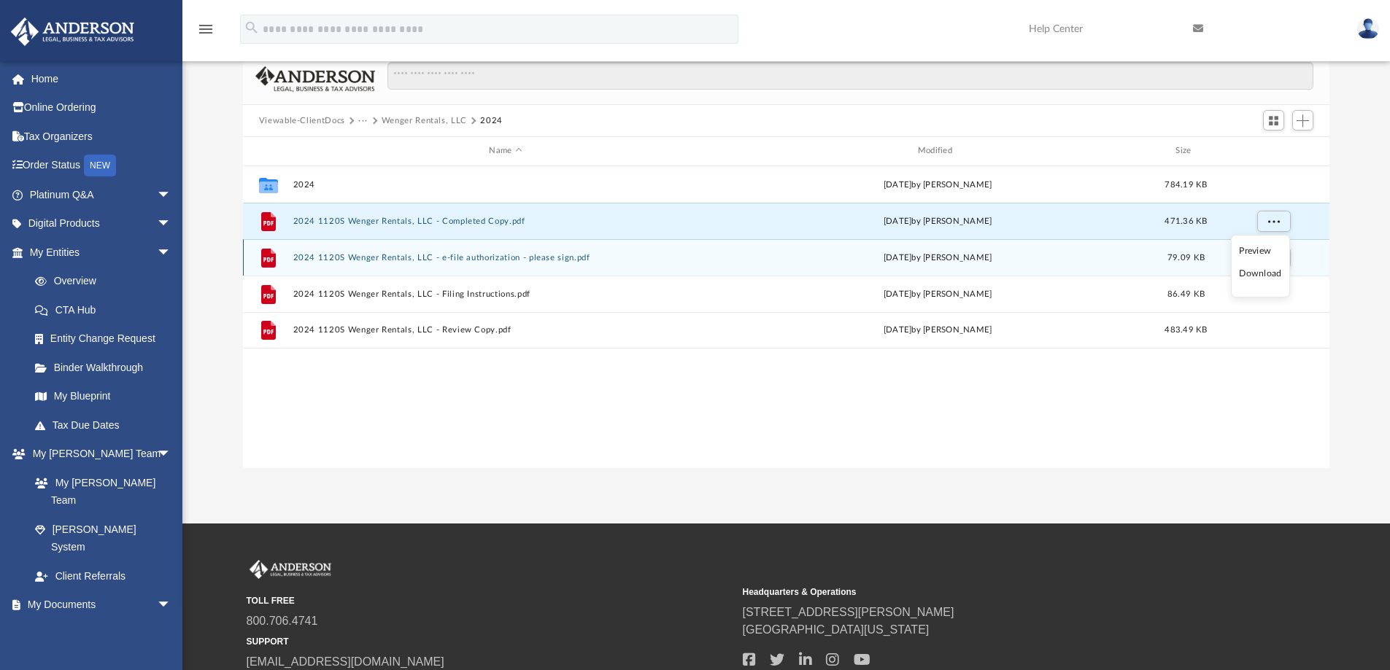
click at [1265, 273] on li "Download" at bounding box center [1260, 273] width 42 height 15
